Goal: Check status: Check status

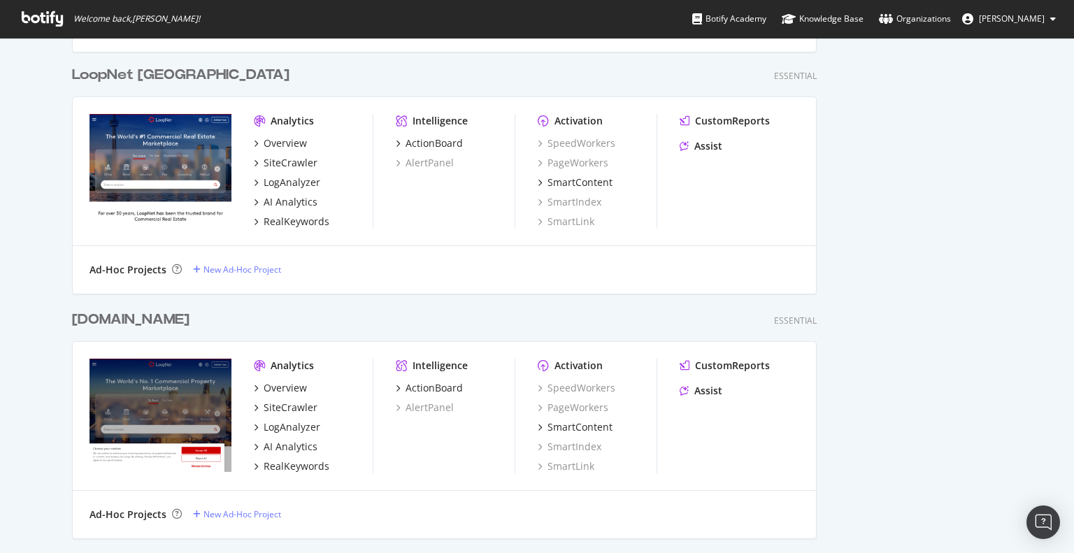
scroll to position [1596, 0]
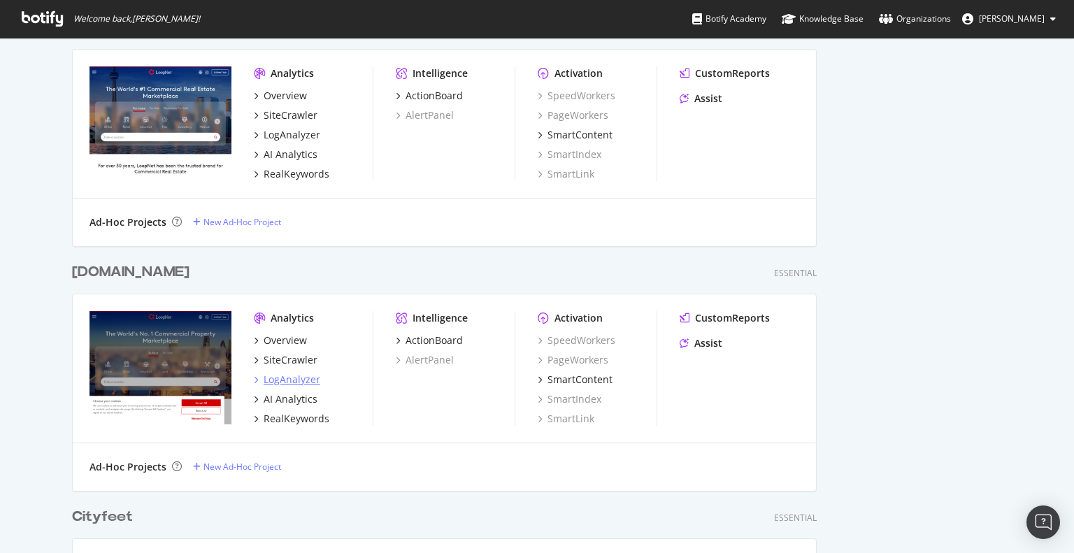
click at [280, 378] on div "LogAnalyzer" at bounding box center [292, 380] width 57 height 14
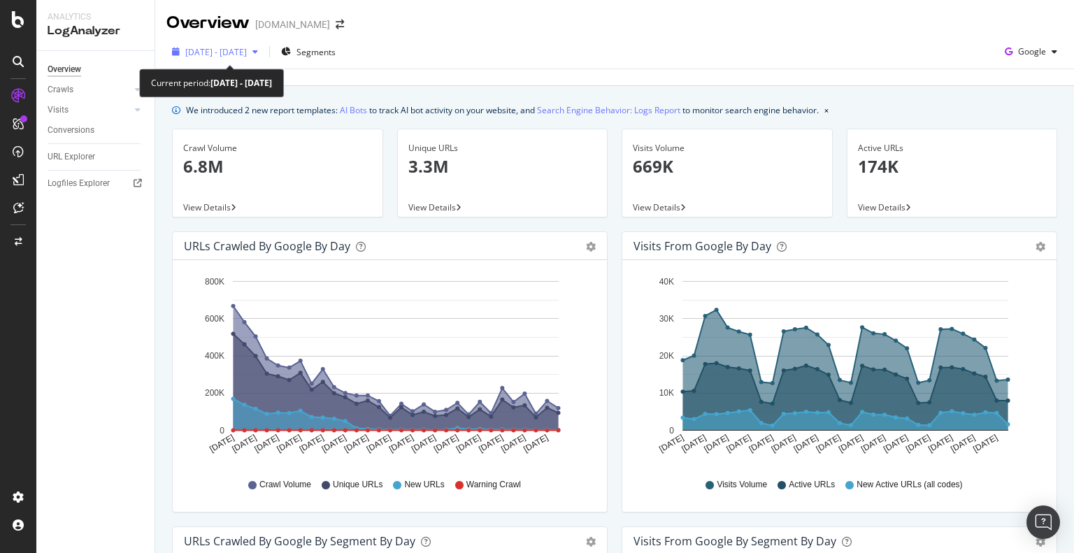
click at [247, 52] on span "[DATE] - [DATE]" at bounding box center [216, 52] width 62 height 12
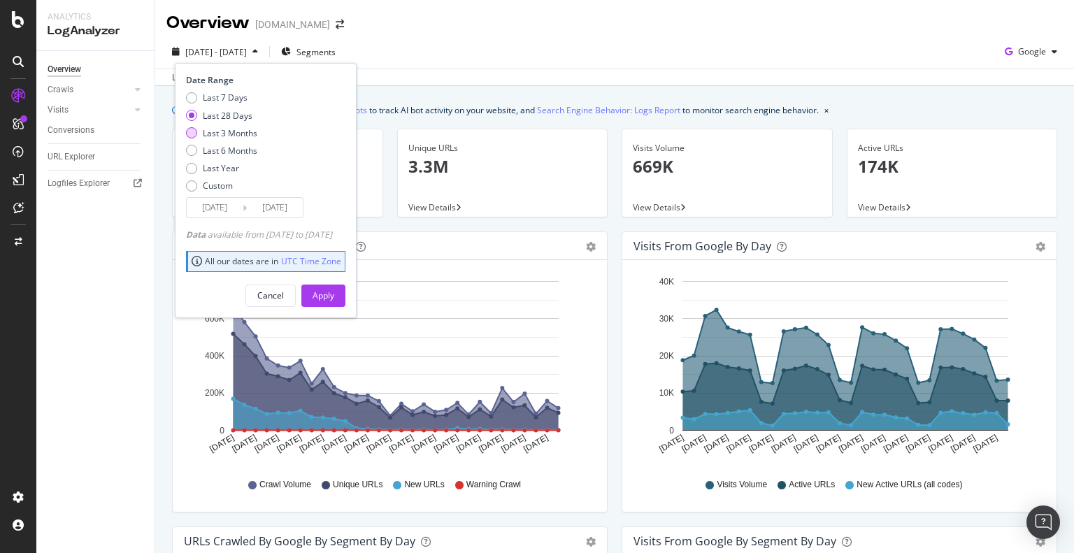
click at [219, 131] on div "Last 3 Months" at bounding box center [230, 133] width 55 height 12
type input "[DATE]"
click at [334, 291] on div "Apply" at bounding box center [323, 295] width 22 height 12
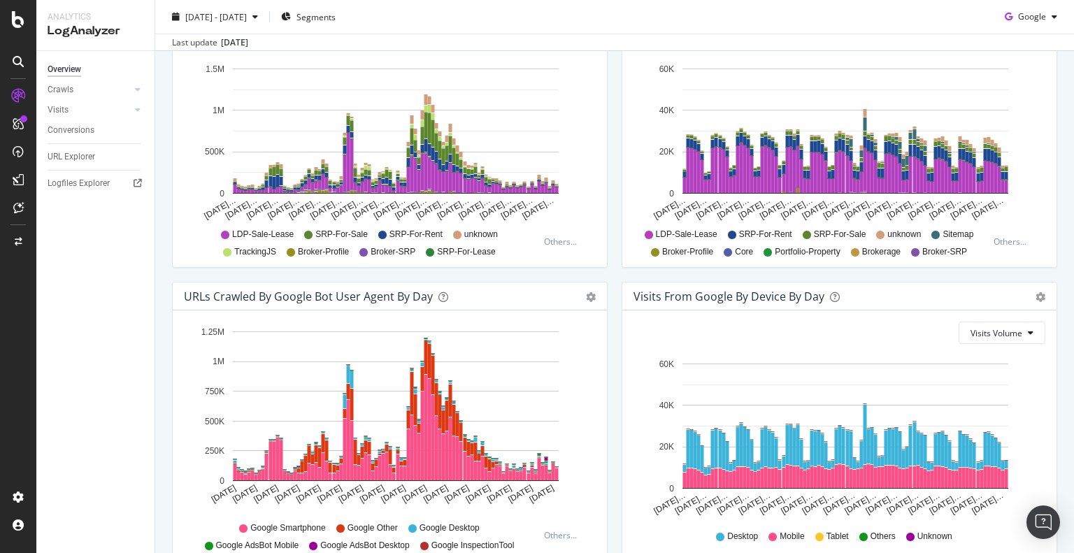
scroll to position [611, 0]
